Goal: Navigation & Orientation: Find specific page/section

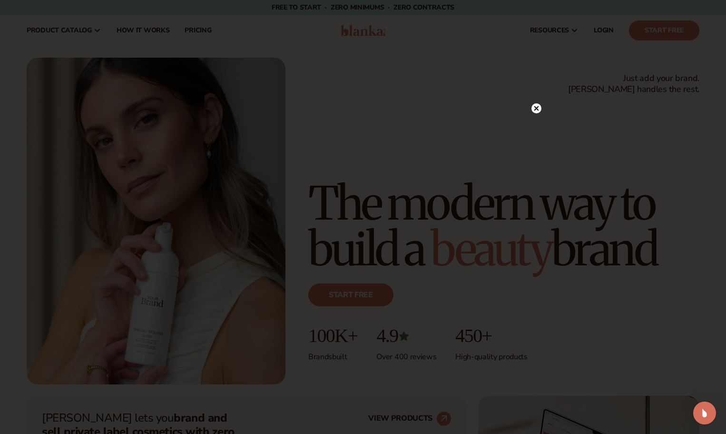
click at [540, 107] on circle at bounding box center [537, 108] width 10 height 10
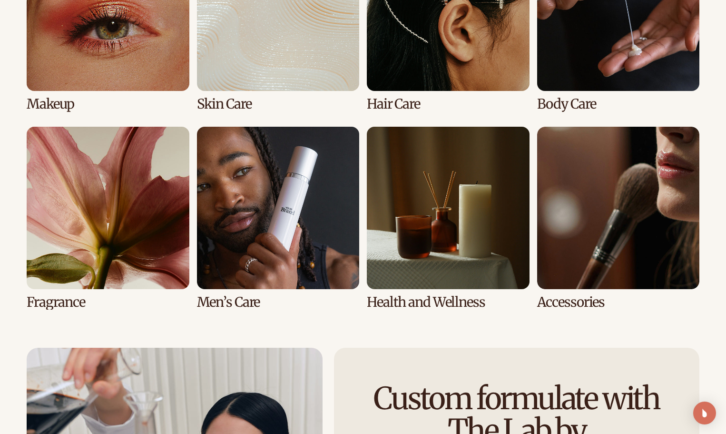
scroll to position [1957, 0]
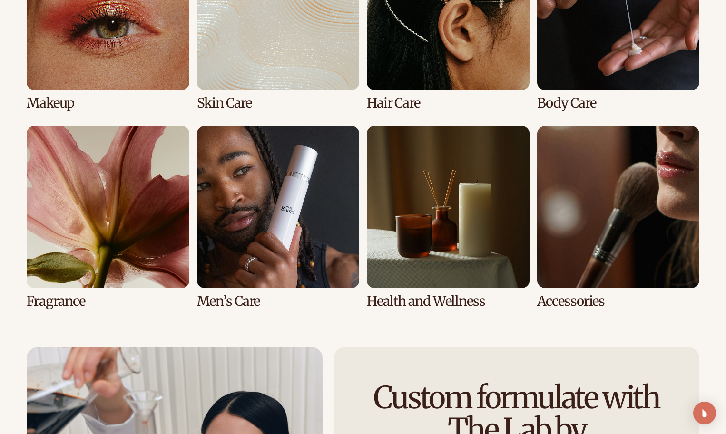
click at [427, 204] on link "7 / 8" at bounding box center [448, 217] width 163 height 183
click at [426, 292] on link "7 / 8" at bounding box center [448, 217] width 163 height 183
